Goal: Entertainment & Leisure: Consume media (video, audio)

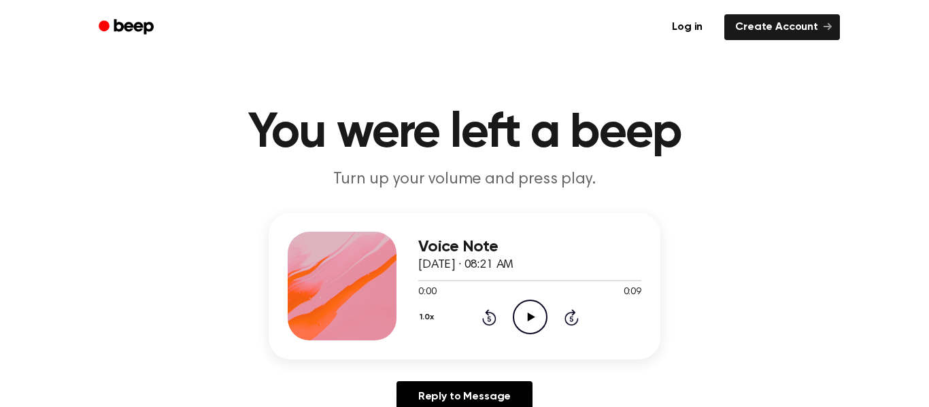
click at [529, 330] on icon "Play Audio" at bounding box center [530, 317] width 35 height 35
click at [523, 311] on icon "Play Audio" at bounding box center [530, 317] width 35 height 35
click at [543, 315] on icon "Play Audio" at bounding box center [530, 317] width 35 height 35
click at [532, 318] on icon at bounding box center [530, 317] width 7 height 9
click at [531, 332] on icon "Play Audio" at bounding box center [530, 317] width 35 height 35
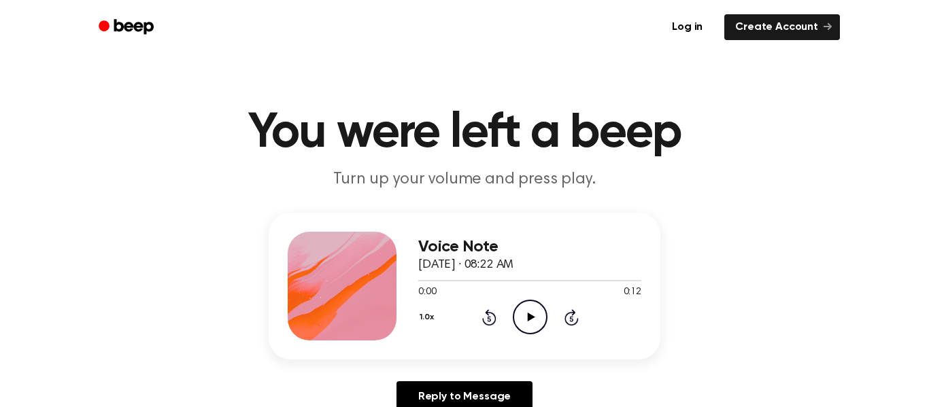
click at [531, 318] on icon at bounding box center [530, 317] width 7 height 9
click at [529, 329] on icon "Play Audio" at bounding box center [530, 317] width 35 height 35
click at [526, 316] on icon "Play Audio" at bounding box center [530, 317] width 35 height 35
click at [519, 321] on icon "Play Audio" at bounding box center [530, 317] width 35 height 35
click at [525, 319] on icon "Play Audio" at bounding box center [530, 317] width 35 height 35
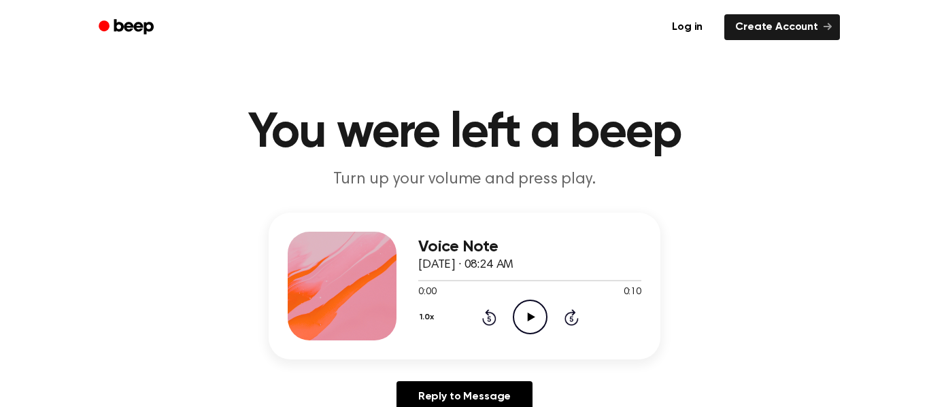
click at [531, 308] on icon "Play Audio" at bounding box center [530, 317] width 35 height 35
click at [543, 324] on icon "Play Audio" at bounding box center [530, 317] width 35 height 35
click at [524, 321] on icon "Play Audio" at bounding box center [530, 317] width 35 height 35
click at [534, 318] on icon "Play Audio" at bounding box center [530, 317] width 35 height 35
click at [528, 320] on icon at bounding box center [530, 317] width 7 height 9
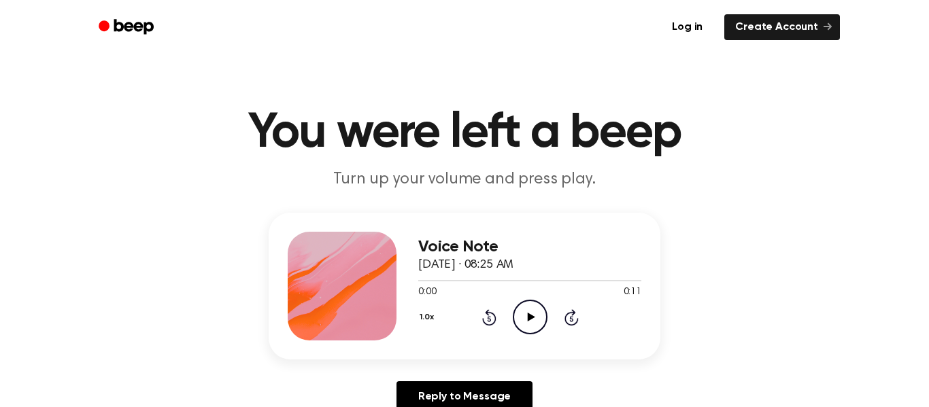
click at [534, 315] on icon "Play Audio" at bounding box center [530, 317] width 35 height 35
click at [526, 307] on icon "Play Audio" at bounding box center [530, 317] width 35 height 35
click at [522, 341] on div "Voice Note September 18, 2025 · 08:26 AM 0:00 0:10 Your browser does not suppor…" at bounding box center [465, 286] width 392 height 147
click at [528, 319] on icon at bounding box center [530, 317] width 7 height 9
click at [540, 323] on icon "Play Audio" at bounding box center [530, 317] width 35 height 35
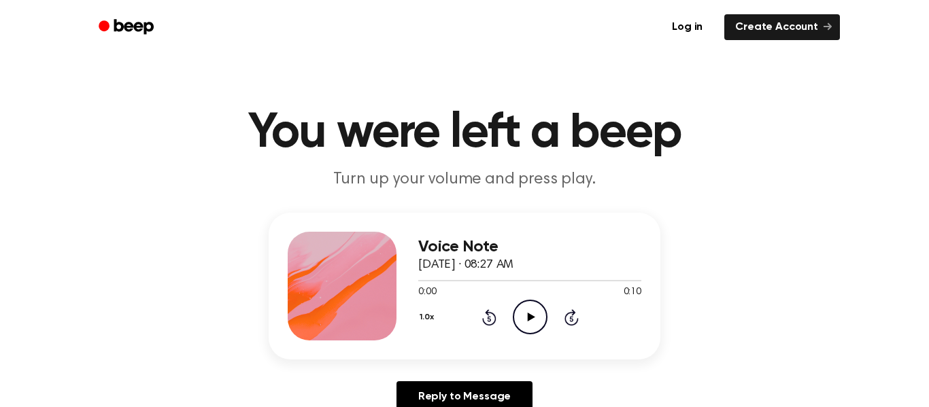
click at [530, 313] on icon "Play Audio" at bounding box center [530, 317] width 35 height 35
click at [541, 317] on icon "Play Audio" at bounding box center [530, 317] width 35 height 35
click at [536, 313] on icon "Play Audio" at bounding box center [530, 317] width 35 height 35
